Goal: Task Accomplishment & Management: Manage account settings

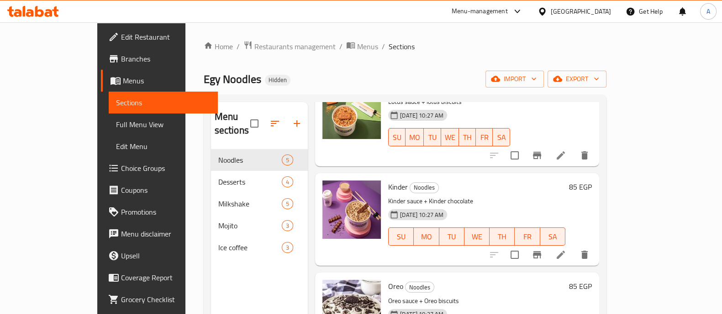
scroll to position [206, 0]
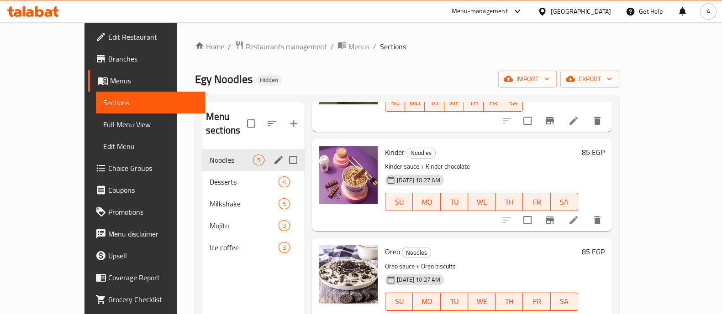
click at [202, 149] on div "Noodles 5" at bounding box center [253, 160] width 102 height 22
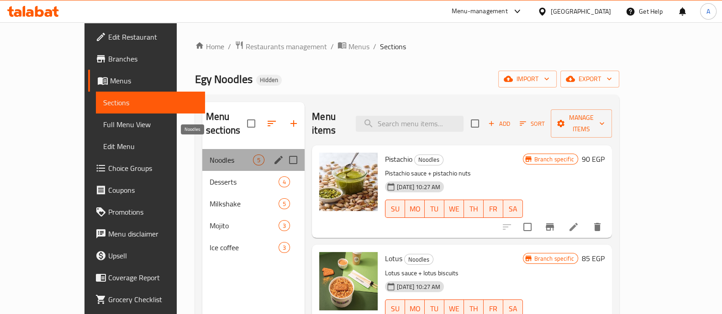
click at [209, 155] on span "Noodles" at bounding box center [230, 160] width 43 height 11
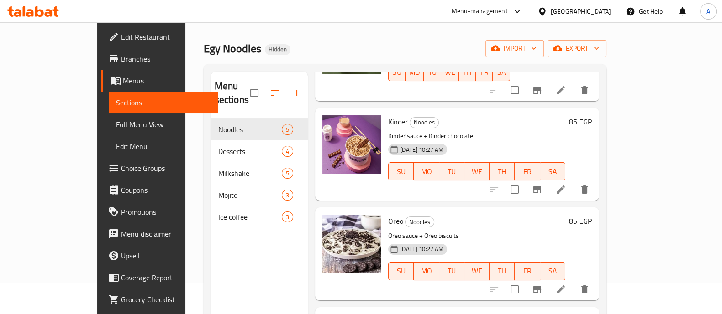
scroll to position [30, 0]
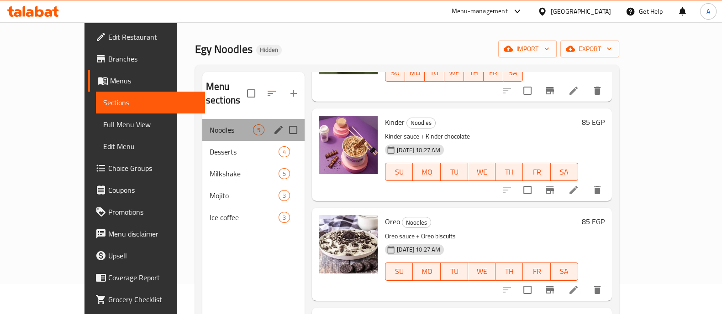
click at [202, 126] on div "Noodles 5" at bounding box center [253, 130] width 102 height 22
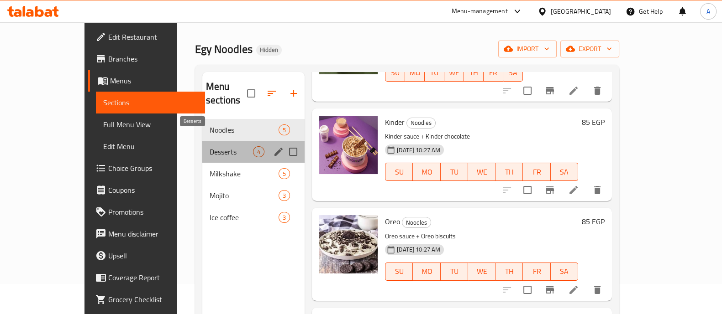
click at [209, 147] on span "Desserts" at bounding box center [230, 152] width 43 height 11
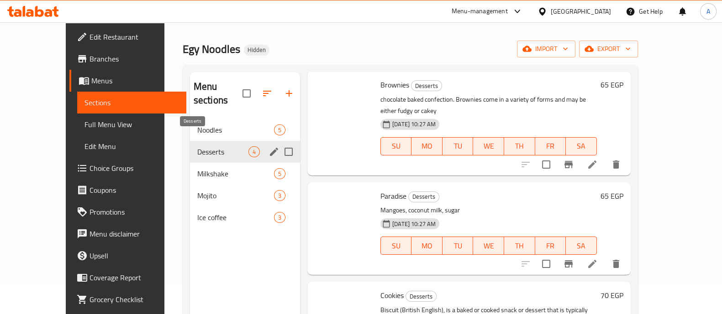
scroll to position [107, 0]
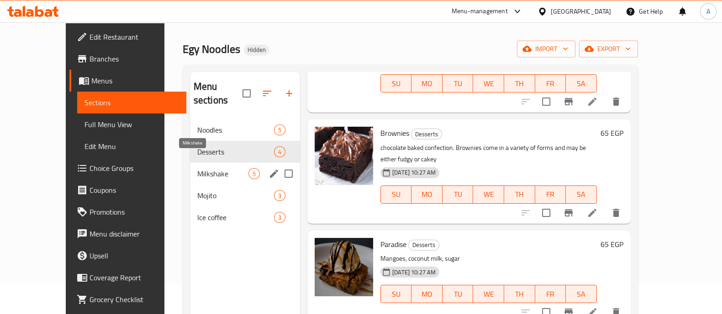
click at [197, 168] on span "Milkshake" at bounding box center [222, 173] width 51 height 11
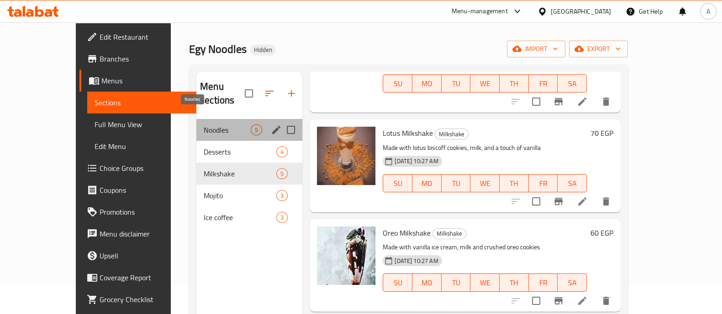
click at [204, 125] on span "Noodles" at bounding box center [227, 130] width 47 height 11
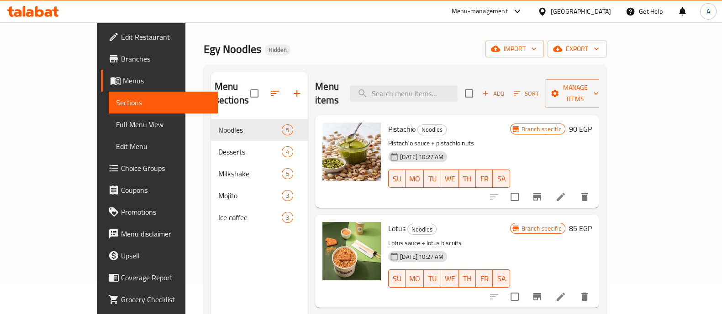
click at [121, 38] on span "Edit Restaurant" at bounding box center [165, 36] width 89 height 11
